Goal: Find contact information: Find contact information

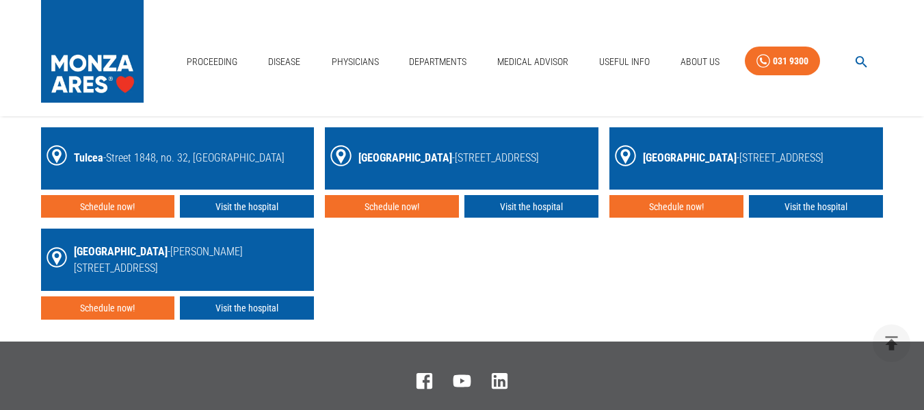
scroll to position [2372, 0]
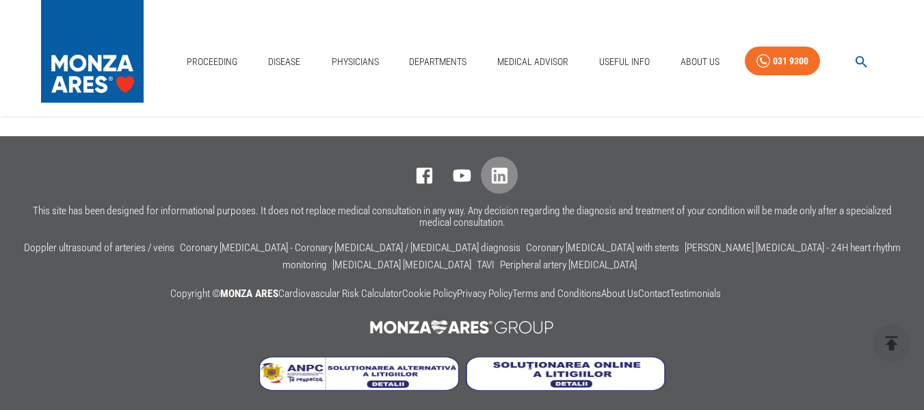
click at [500, 172] on icon at bounding box center [499, 175] width 21 height 21
click at [417, 170] on icon at bounding box center [424, 175] width 21 height 21
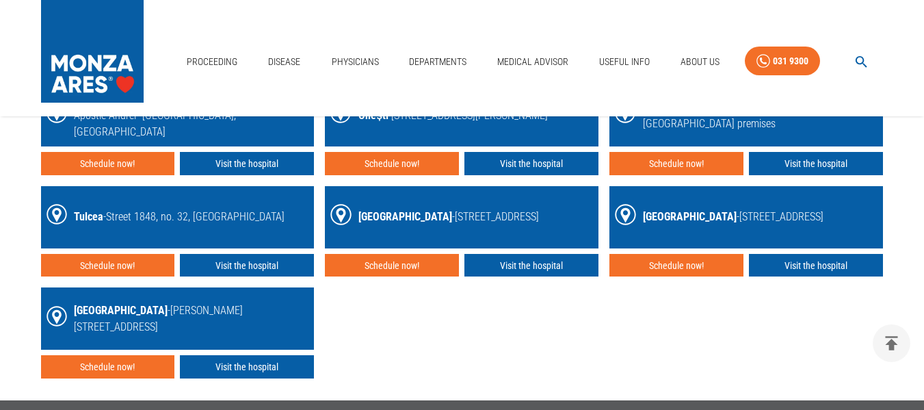
scroll to position [2098, 0]
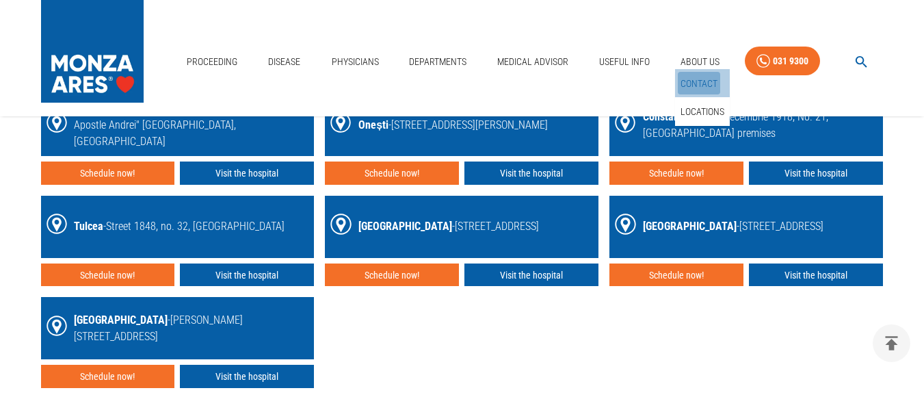
click at [696, 85] on font "Contact" at bounding box center [699, 83] width 37 height 11
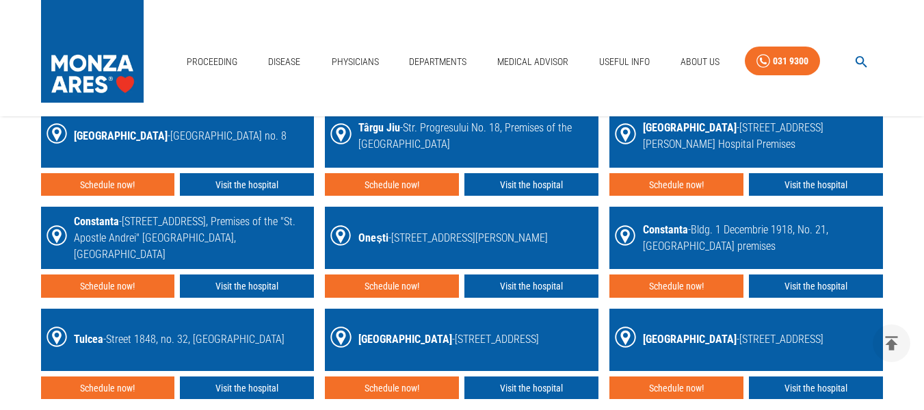
scroll to position [1962, 0]
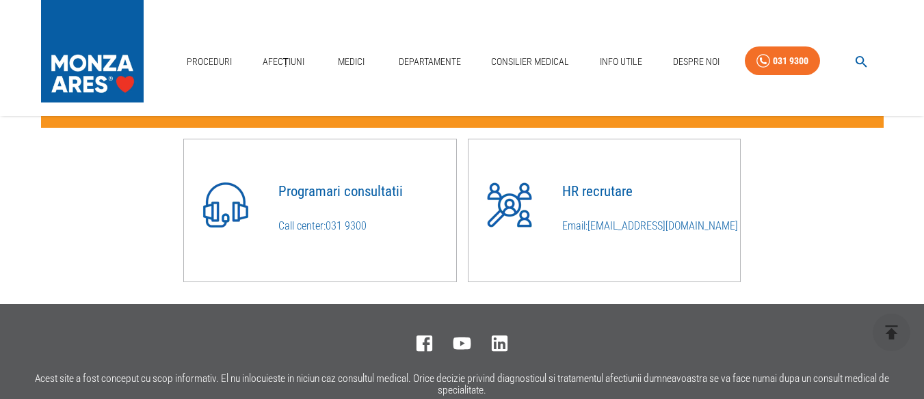
scroll to position [1094, 0]
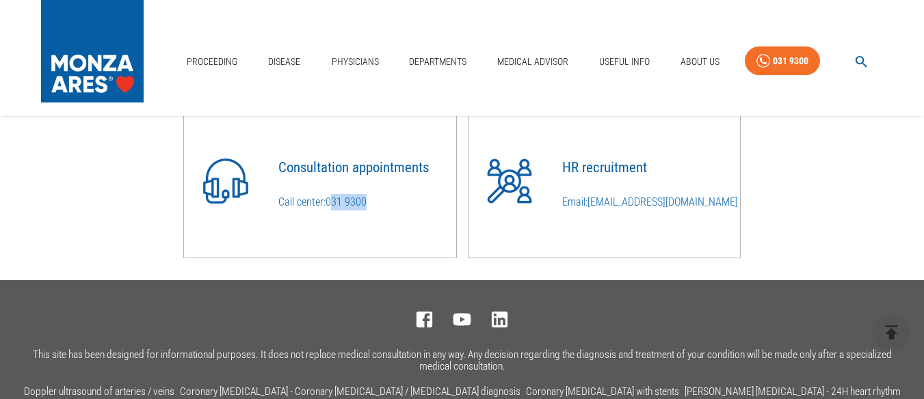
copy font "31 9300"
copy font "031 9300"
drag, startPoint x: 412, startPoint y: 208, endPoint x: 328, endPoint y: 210, distance: 84.2
click at [328, 210] on p "Call center: 031 9300" at bounding box center [367, 202] width 178 height 16
